Goal: Transaction & Acquisition: Purchase product/service

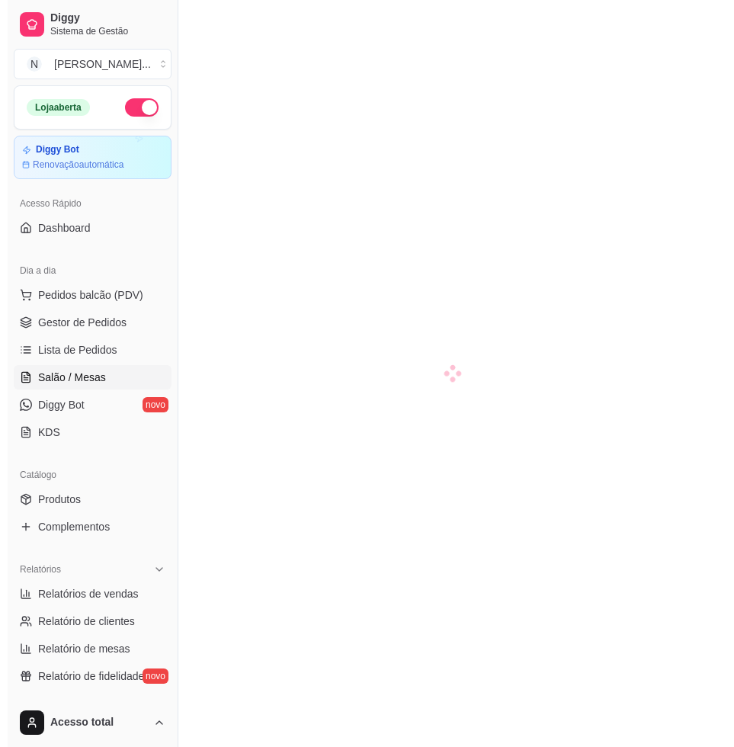
scroll to position [191, 0]
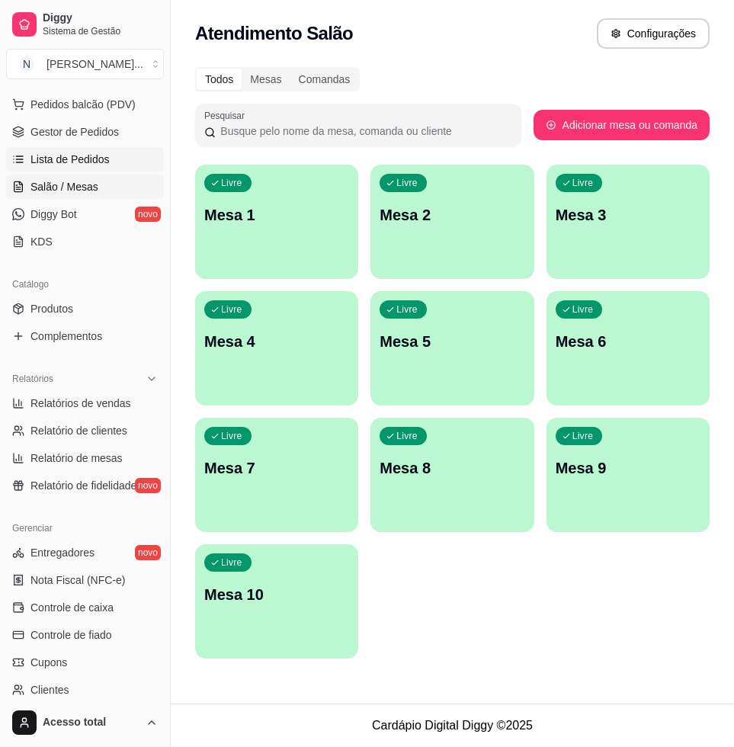
click at [105, 152] on link "Lista de Pedidos" at bounding box center [85, 159] width 158 height 24
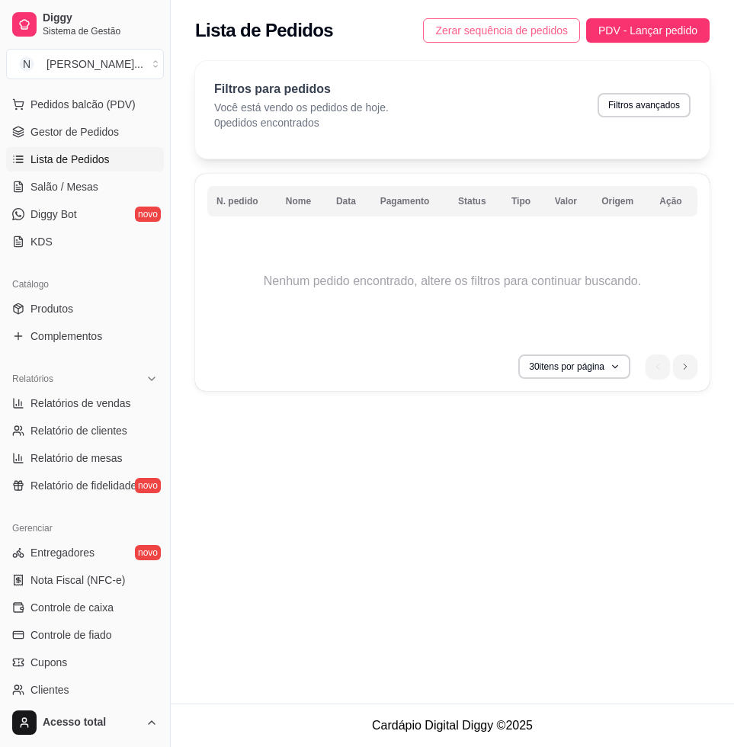
click at [483, 33] on span "Zerar sequência de pedidos" at bounding box center [501, 30] width 133 height 17
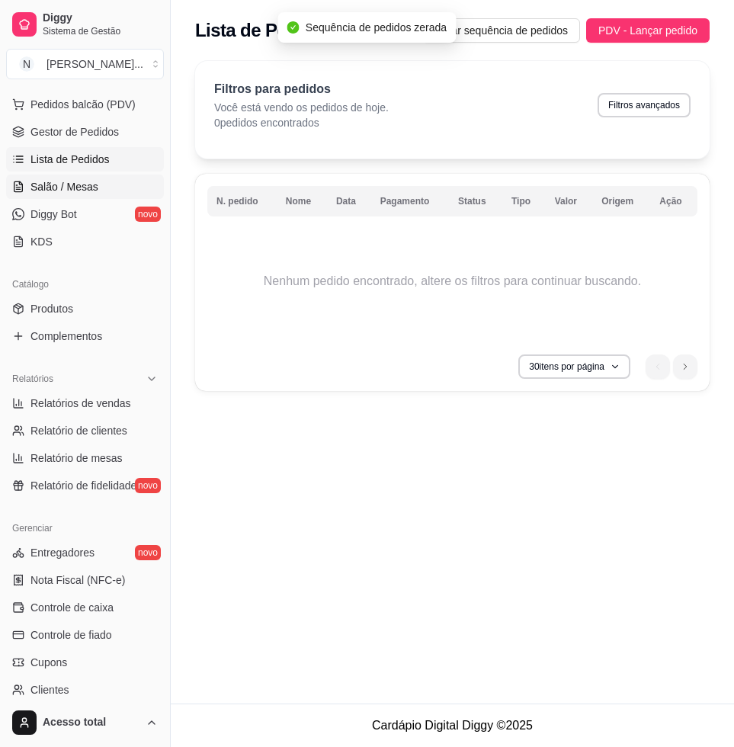
click at [95, 185] on link "Salão / Mesas" at bounding box center [85, 187] width 158 height 24
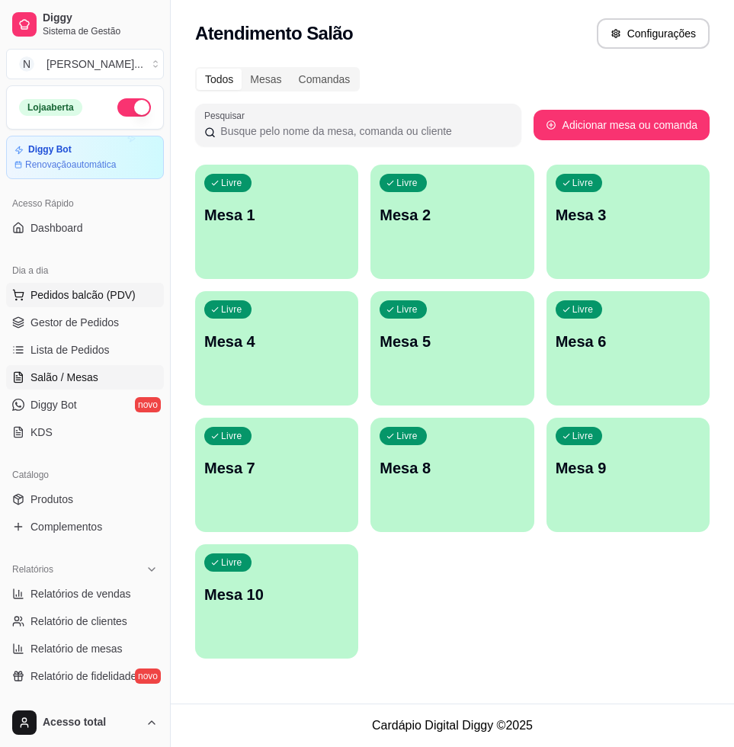
click at [124, 294] on span "Pedidos balcão (PDV)" at bounding box center [82, 294] width 105 height 15
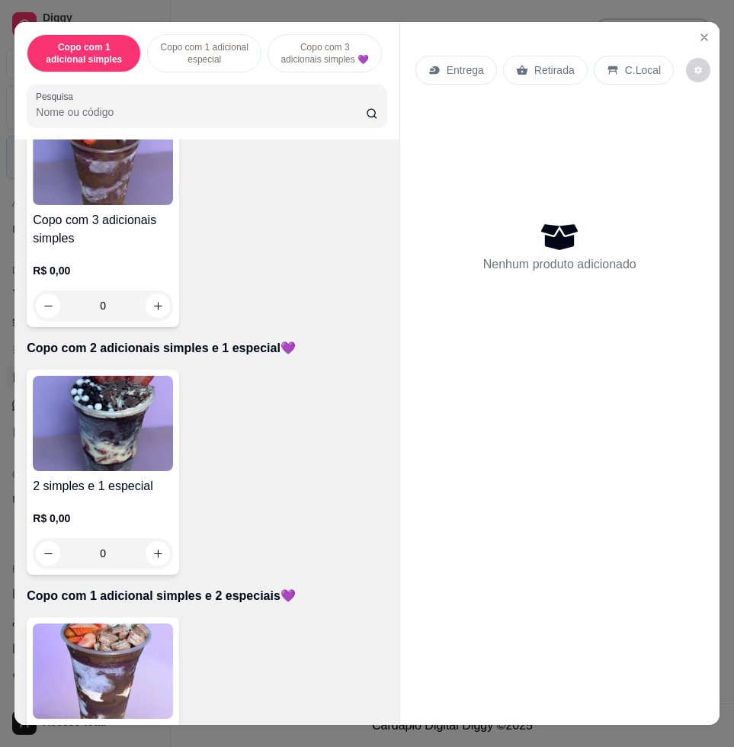
scroll to position [762, 0]
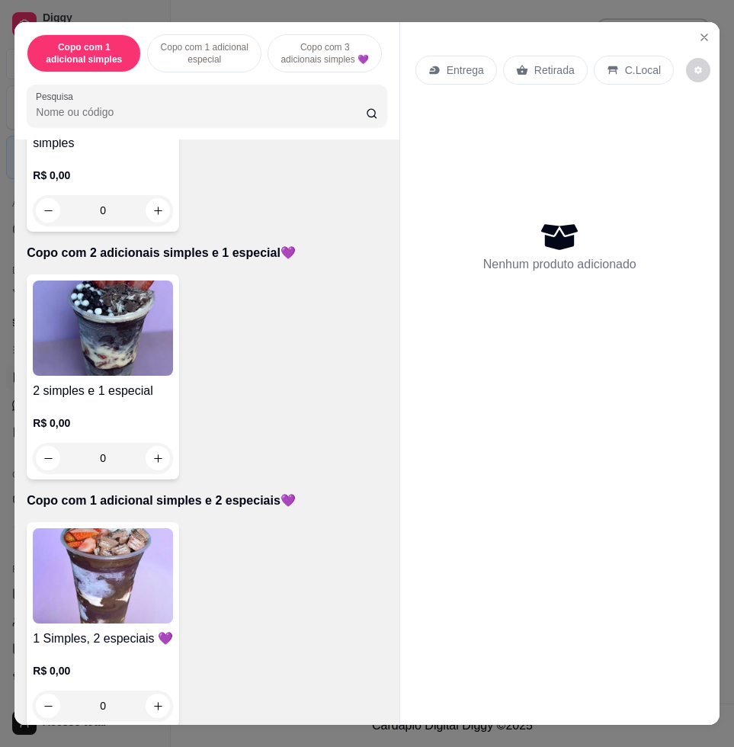
click at [93, 354] on img at bounding box center [103, 327] width 140 height 95
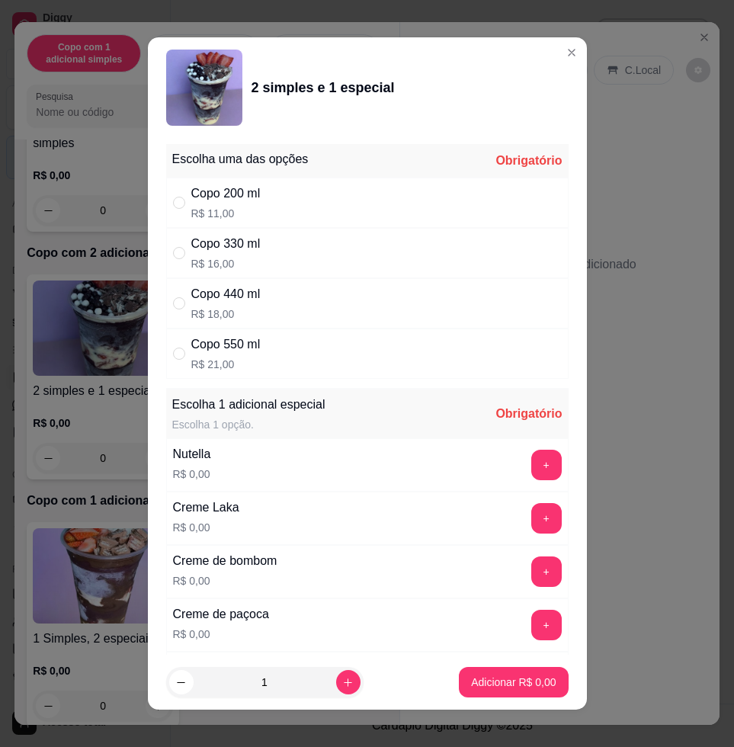
click at [303, 300] on div "Copo 440 ml R$ 18,00" at bounding box center [367, 303] width 402 height 50
radio input "true"
click at [531, 463] on button "+" at bounding box center [546, 465] width 30 height 30
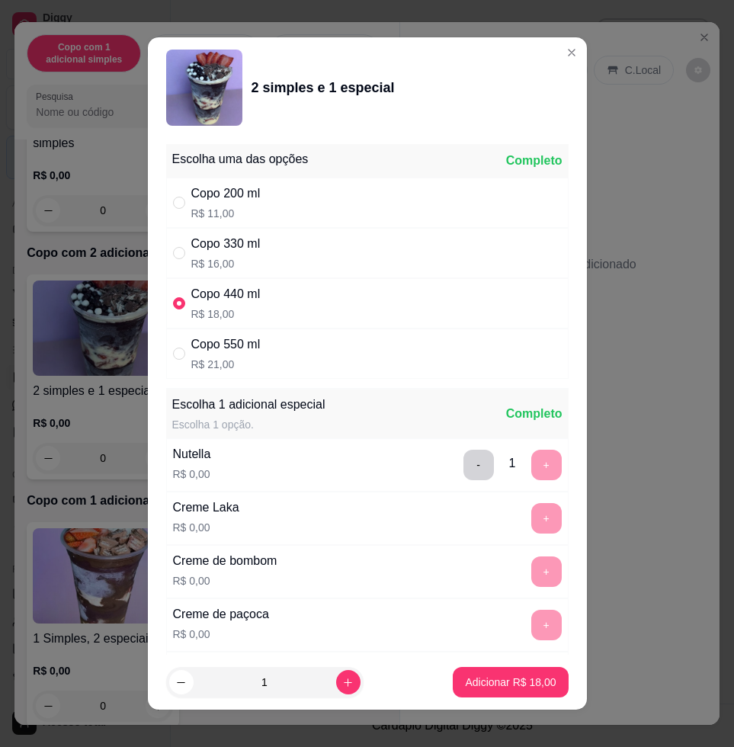
scroll to position [11, 0]
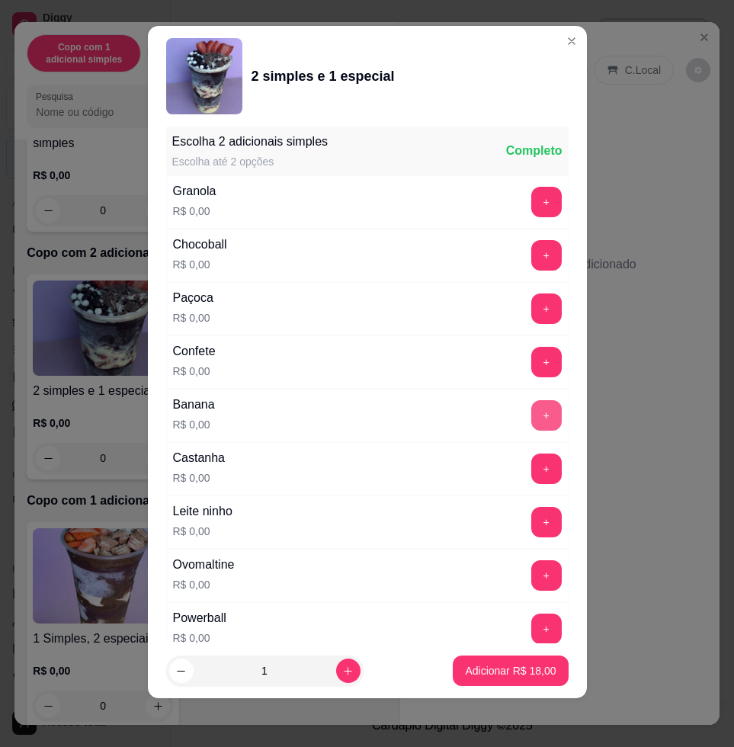
click at [531, 417] on button "+" at bounding box center [546, 415] width 30 height 30
click at [531, 521] on button "+" at bounding box center [546, 523] width 30 height 30
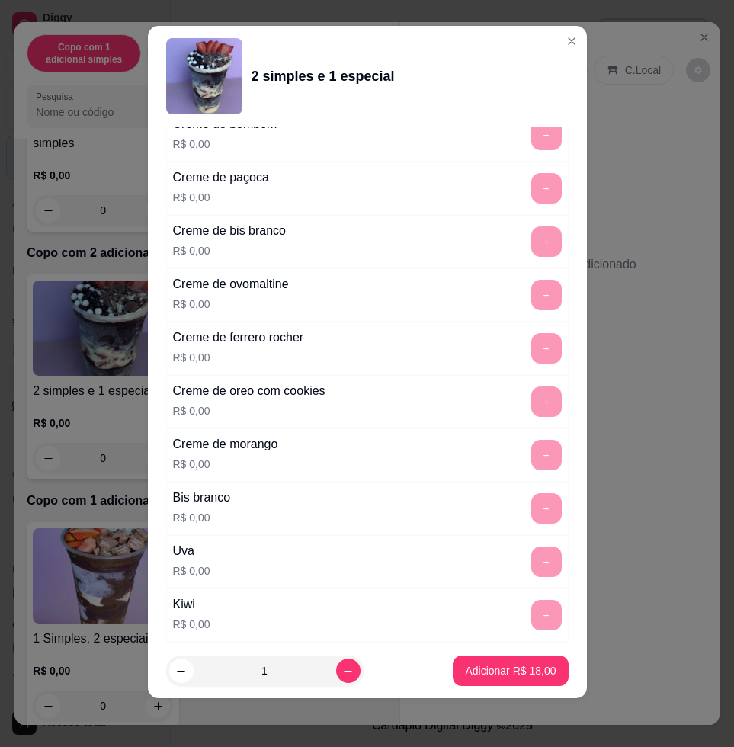
scroll to position [235, 0]
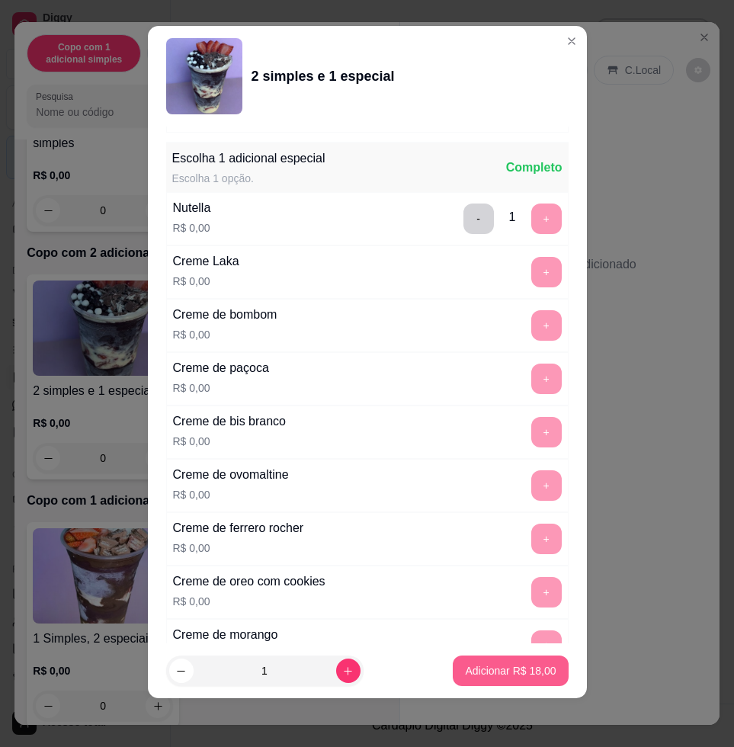
click at [477, 672] on p "Adicionar R$ 18,00" at bounding box center [510, 670] width 91 height 15
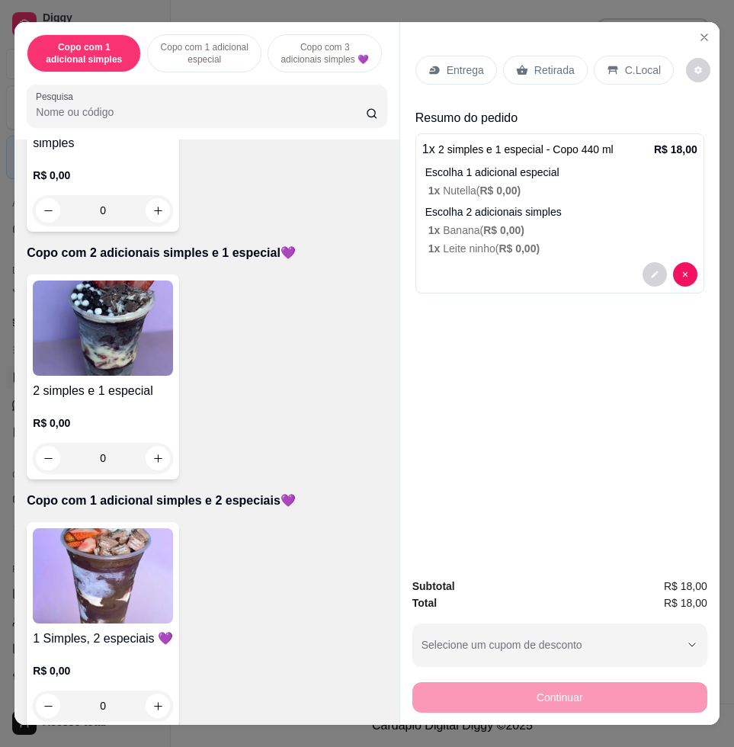
click at [457, 56] on div "Entrega" at bounding box center [456, 70] width 82 height 29
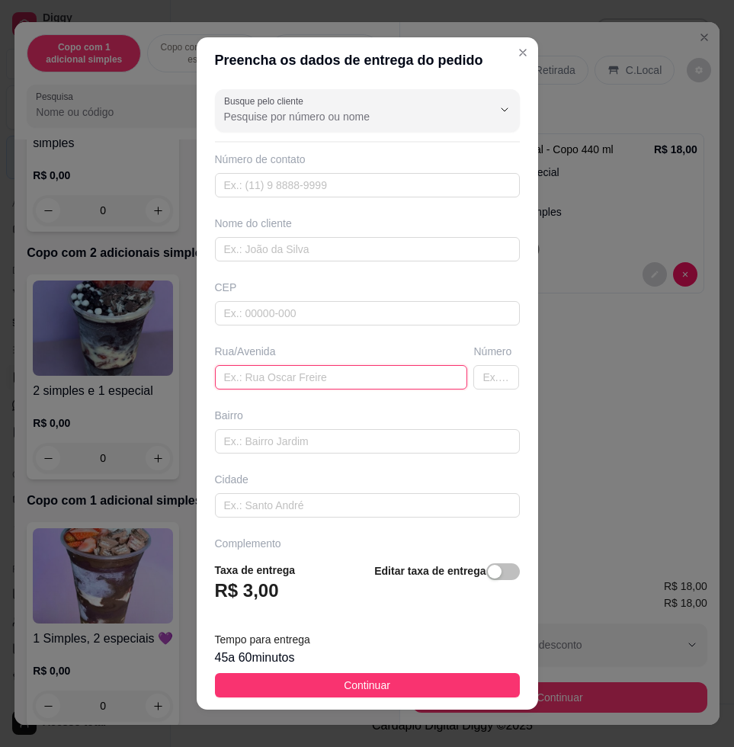
click at [303, 382] on input "text" at bounding box center [341, 377] width 253 height 24
type input "[PERSON_NAME], 945"
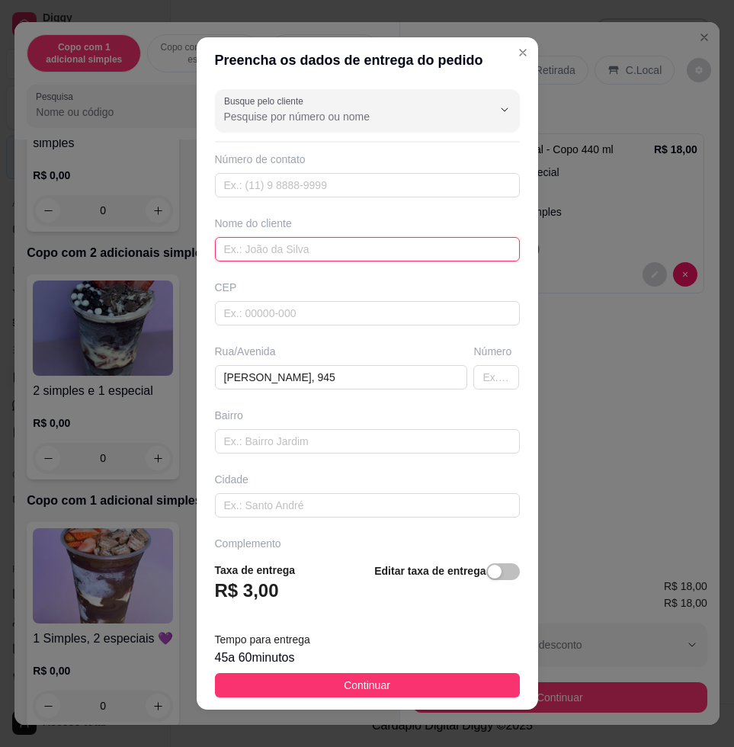
click at [326, 249] on input "text" at bounding box center [367, 249] width 305 height 24
type input "[PERSON_NAME]"
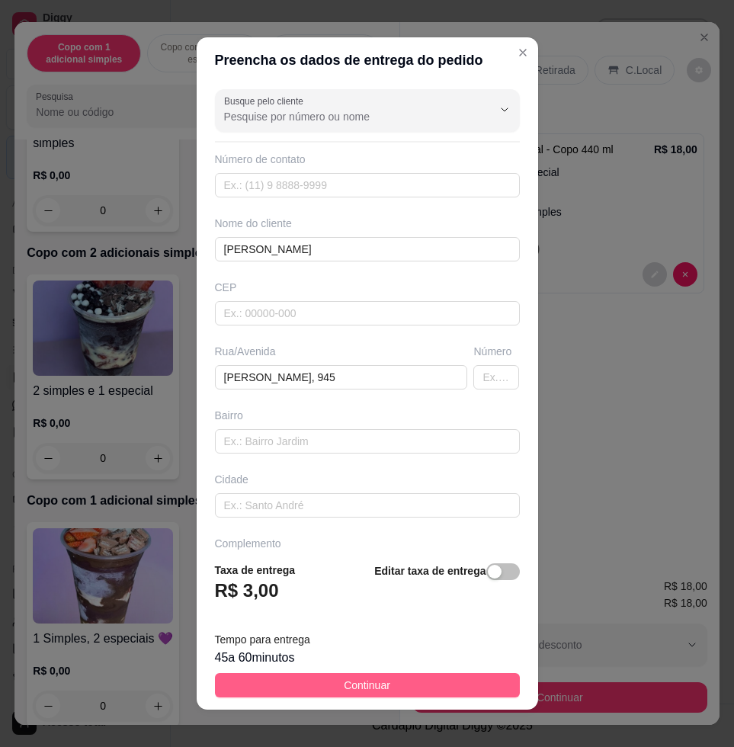
click at [412, 689] on button "Continuar" at bounding box center [367, 685] width 305 height 24
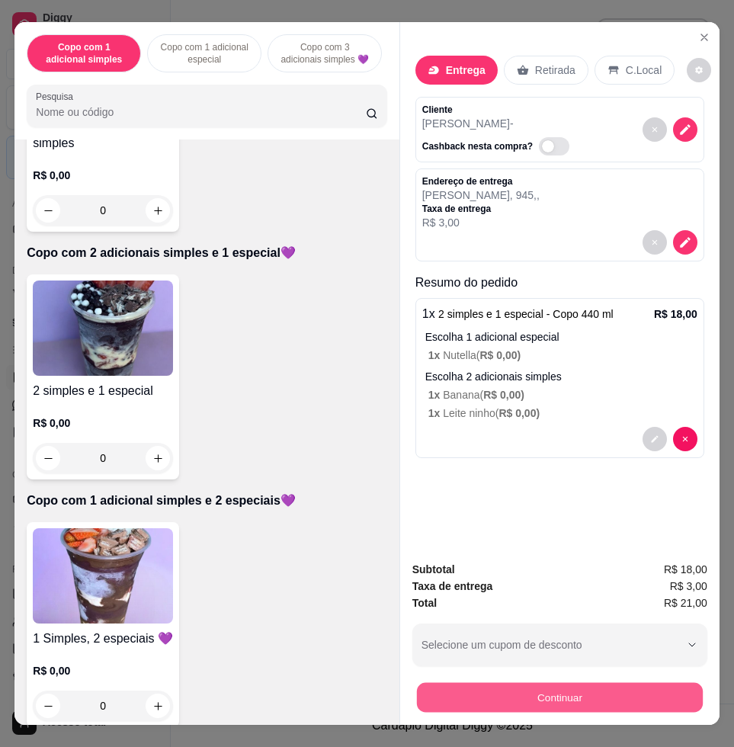
click at [517, 697] on button "Continuar" at bounding box center [560, 697] width 286 height 30
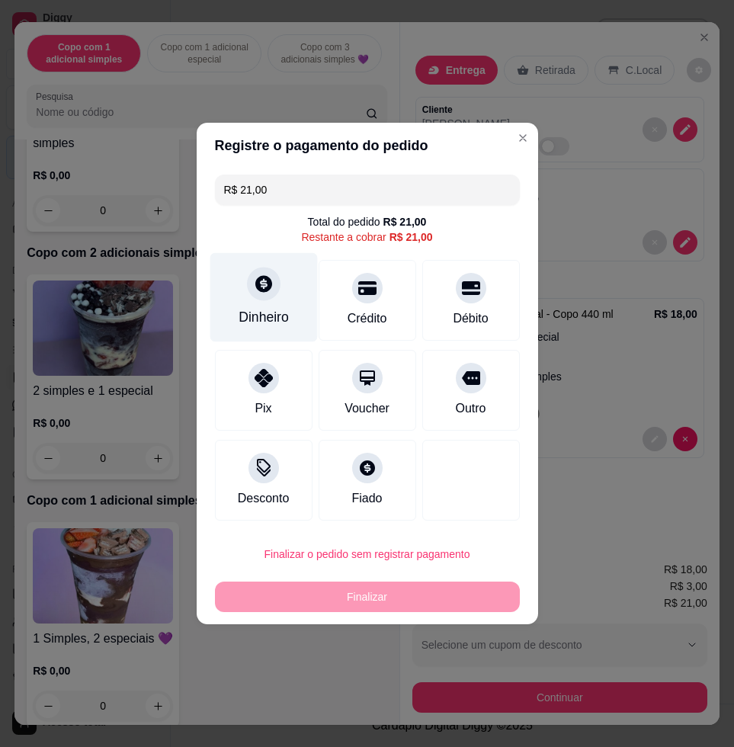
click at [268, 303] on div "Dinheiro" at bounding box center [263, 297] width 107 height 89
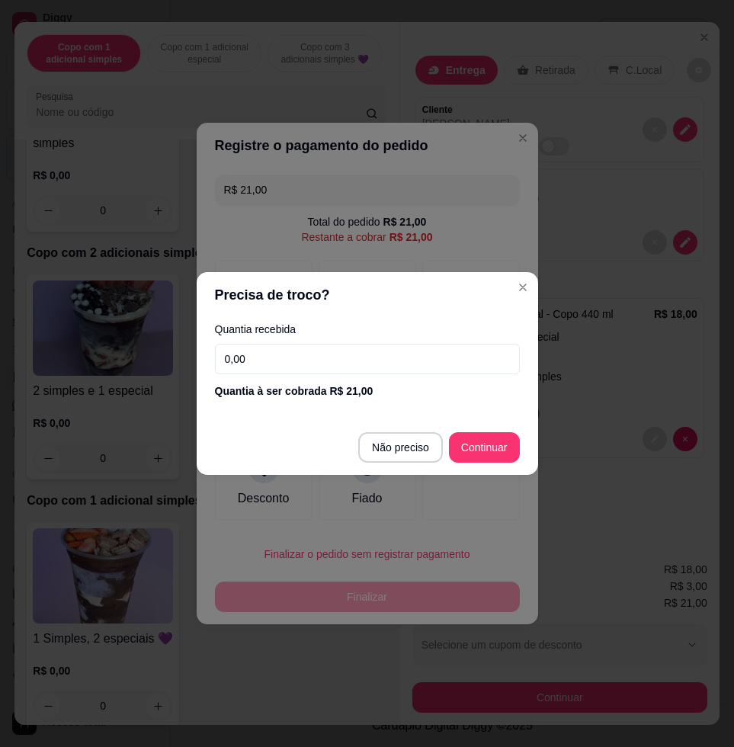
click at [366, 351] on input "0,00" at bounding box center [367, 359] width 305 height 30
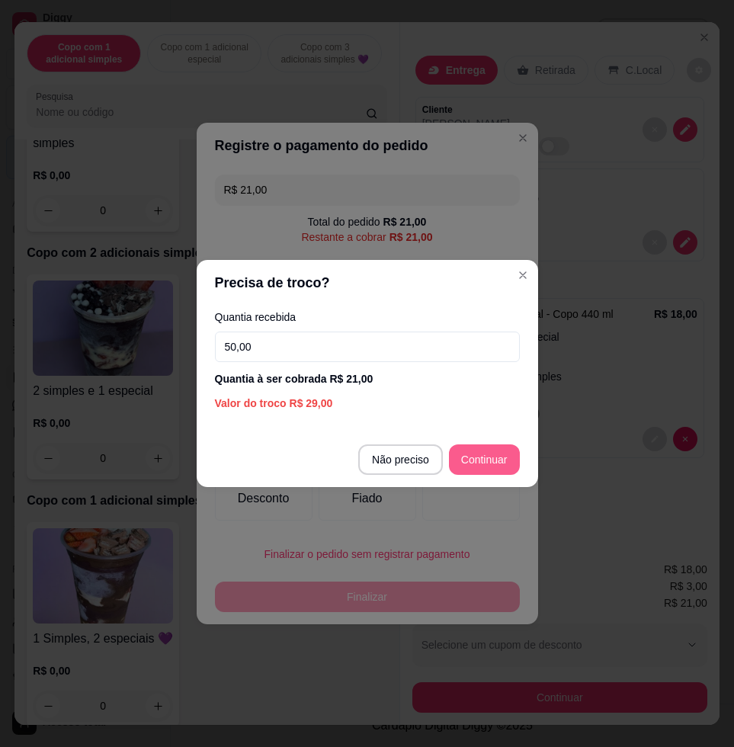
type input "50,00"
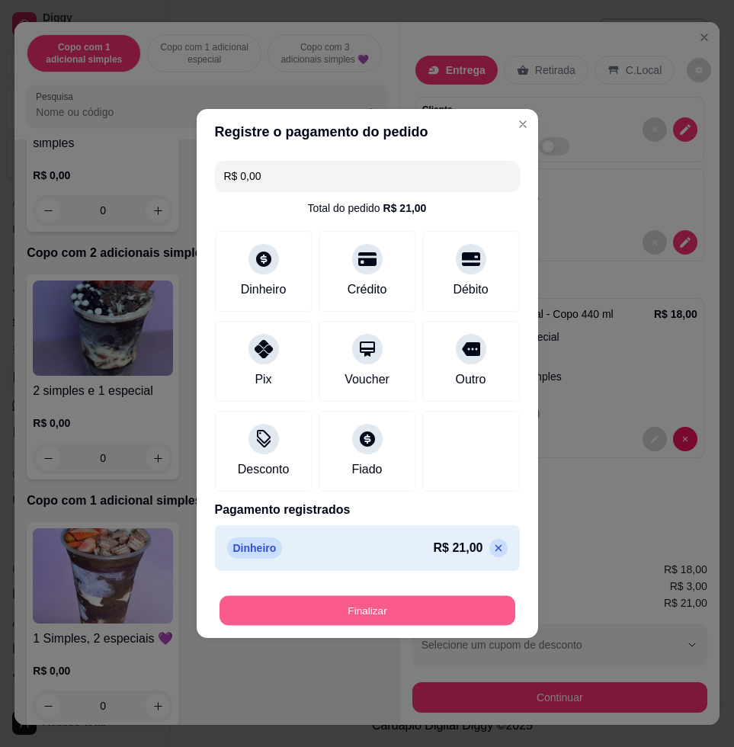
click at [468, 618] on button "Finalizar" at bounding box center [367, 611] width 296 height 30
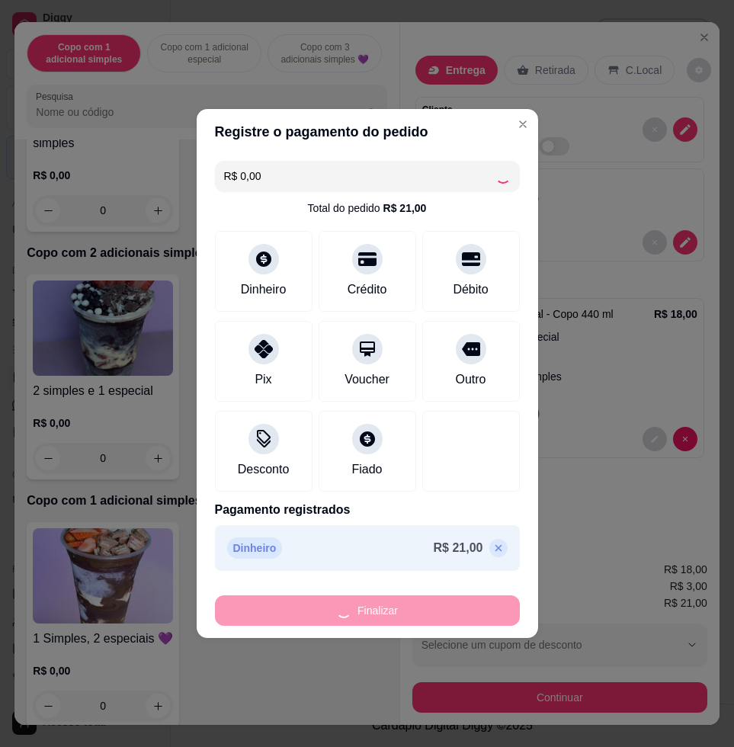
click at [464, 610] on div "Finalizar" at bounding box center [367, 610] width 305 height 30
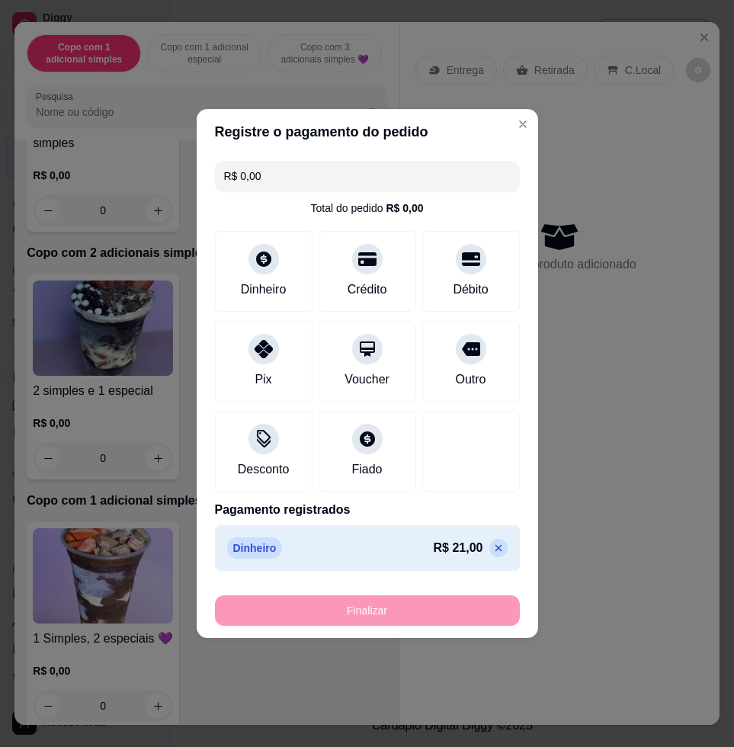
type input "-R$ 21,00"
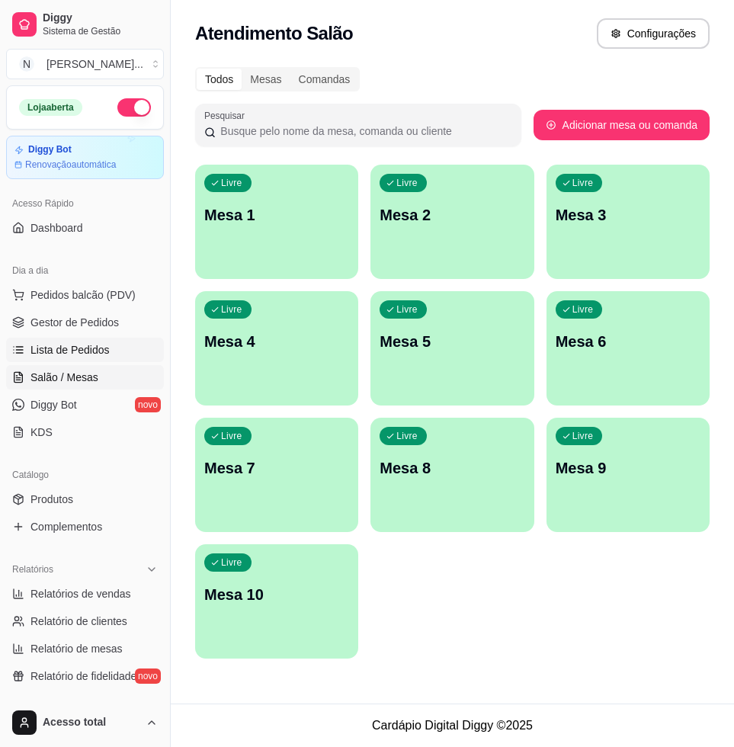
drag, startPoint x: 39, startPoint y: 335, endPoint x: 42, endPoint y: 349, distance: 14.8
click at [39, 340] on ul "Pedidos balcão (PDV) Gestor de Pedidos Lista de Pedidos Salão / Mesas Diggy Bot…" at bounding box center [85, 364] width 158 height 162
click at [42, 349] on span "Lista de Pedidos" at bounding box center [69, 349] width 79 height 15
